Goal: Task Accomplishment & Management: Use online tool/utility

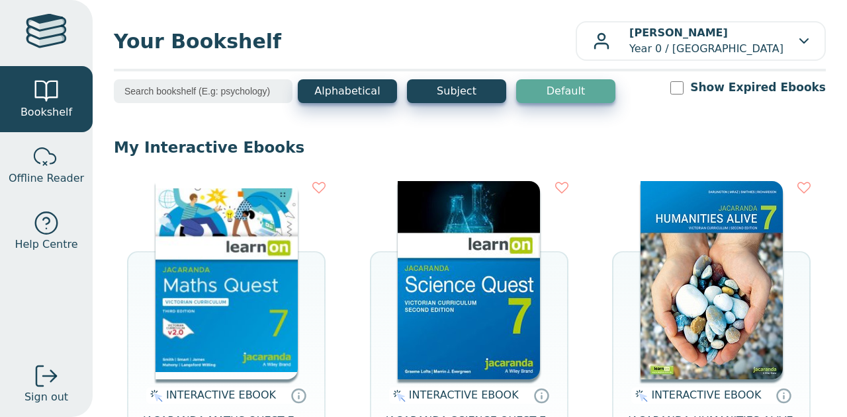
click at [235, 274] on img at bounding box center [226, 280] width 142 height 198
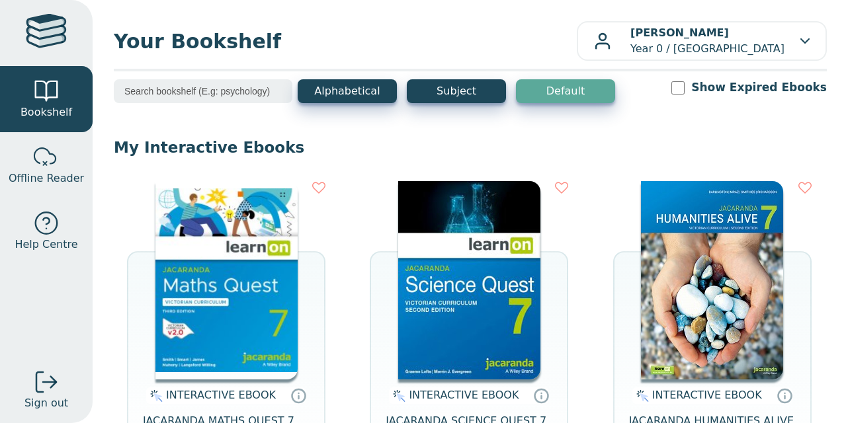
click at [226, 208] on img at bounding box center [226, 280] width 142 height 198
